Goal: Navigation & Orientation: Go to known website

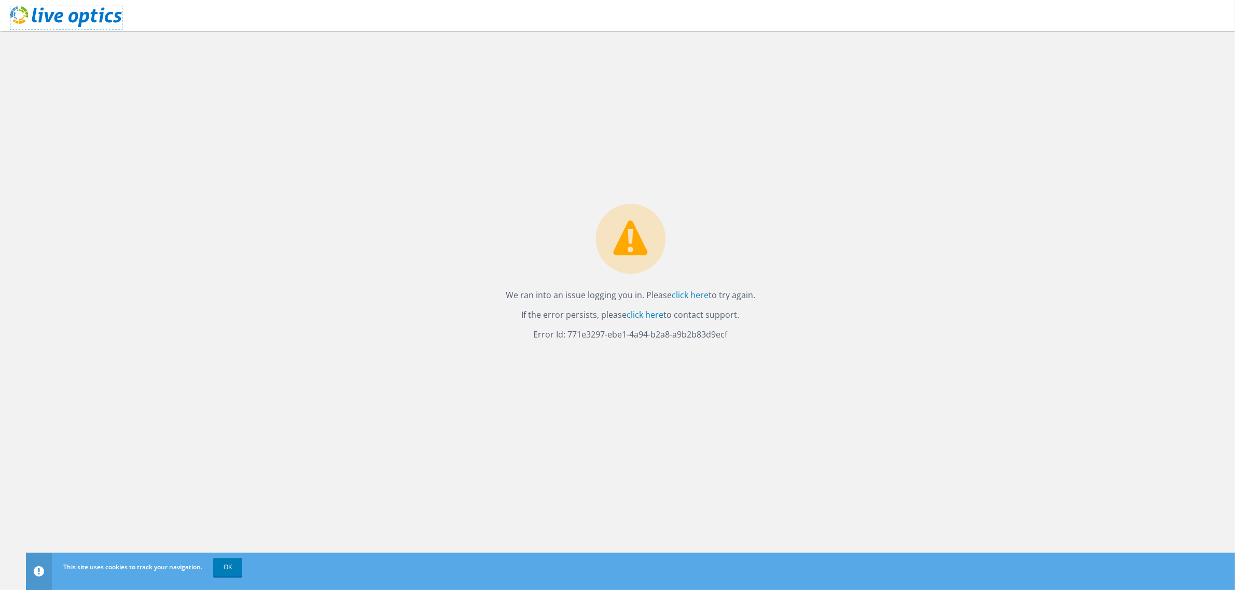
drag, startPoint x: 98, startPoint y: 18, endPoint x: 93, endPoint y: 1, distance: 17.6
click at [98, 18] on icon at bounding box center [66, 16] width 112 height 21
click at [71, 16] on use at bounding box center [66, 16] width 112 height 21
click at [682, 296] on link "click here" at bounding box center [690, 294] width 37 height 11
